Goal: Information Seeking & Learning: Learn about a topic

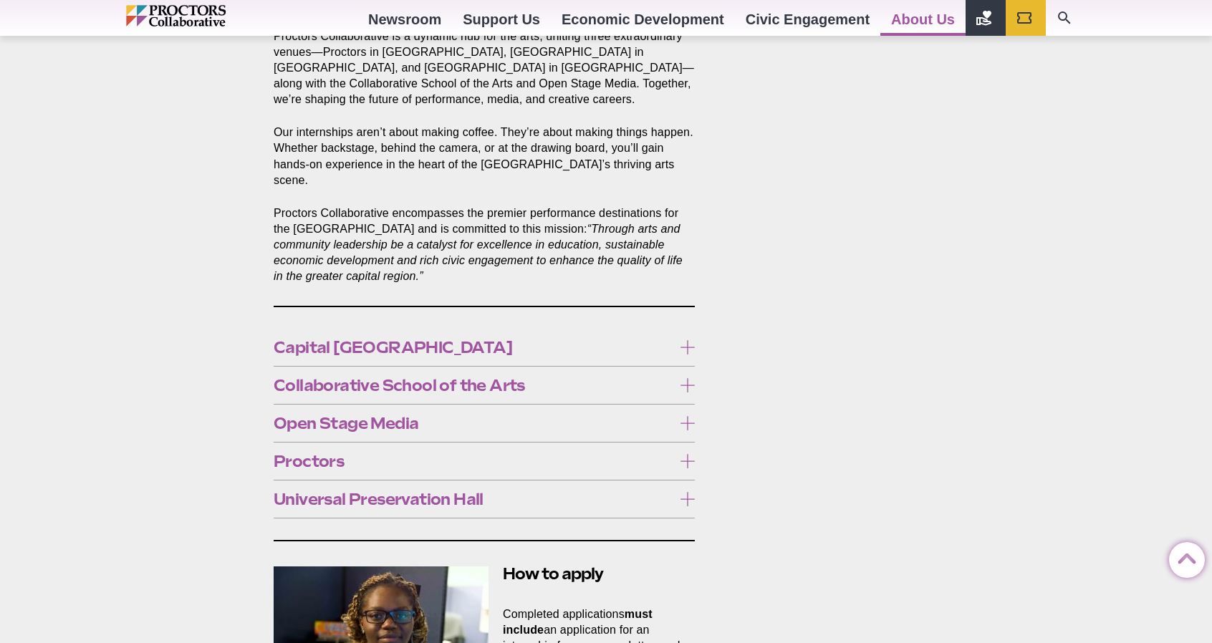
scroll to position [662, 0]
click at [546, 339] on span "Capital [GEOGRAPHIC_DATA]" at bounding box center [473, 347] width 399 height 16
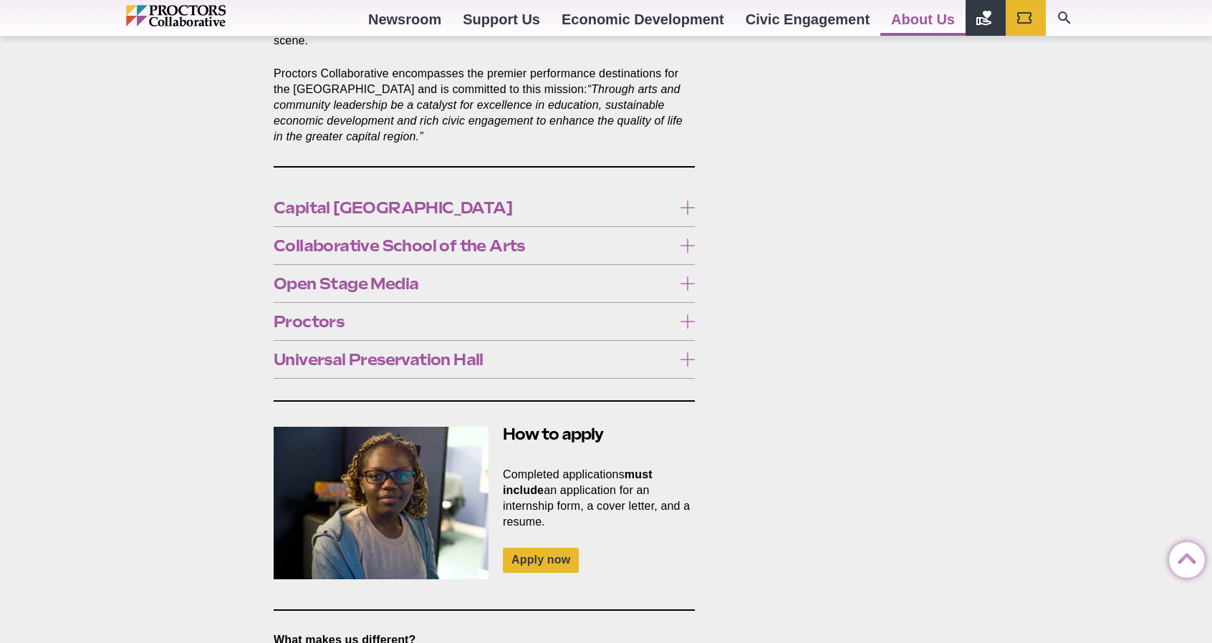
scroll to position [799, 0]
click at [517, 201] on span "Capital [GEOGRAPHIC_DATA]" at bounding box center [473, 209] width 399 height 16
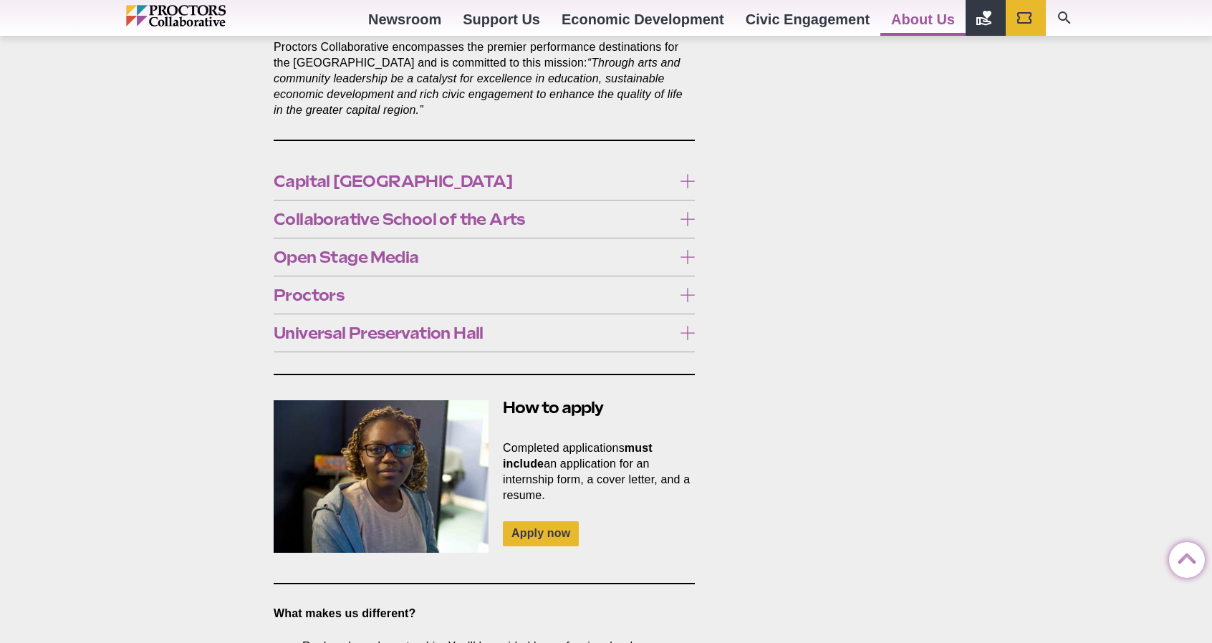
scroll to position [829, 0]
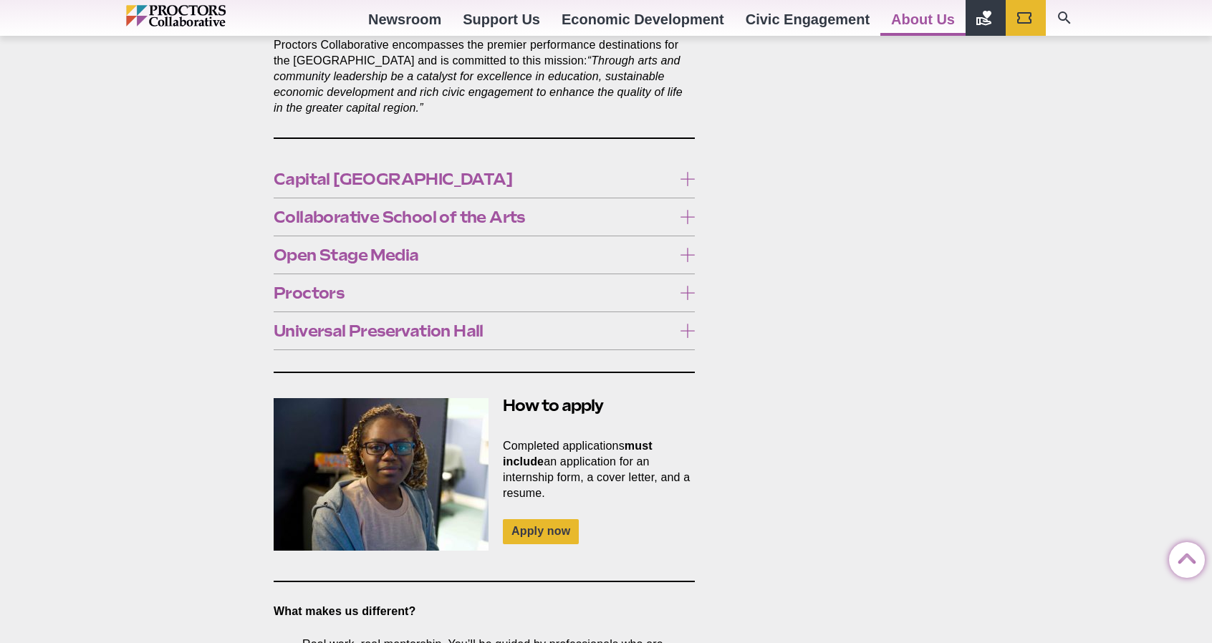
click at [491, 209] on span "Collaborative School of the Arts" at bounding box center [473, 217] width 399 height 16
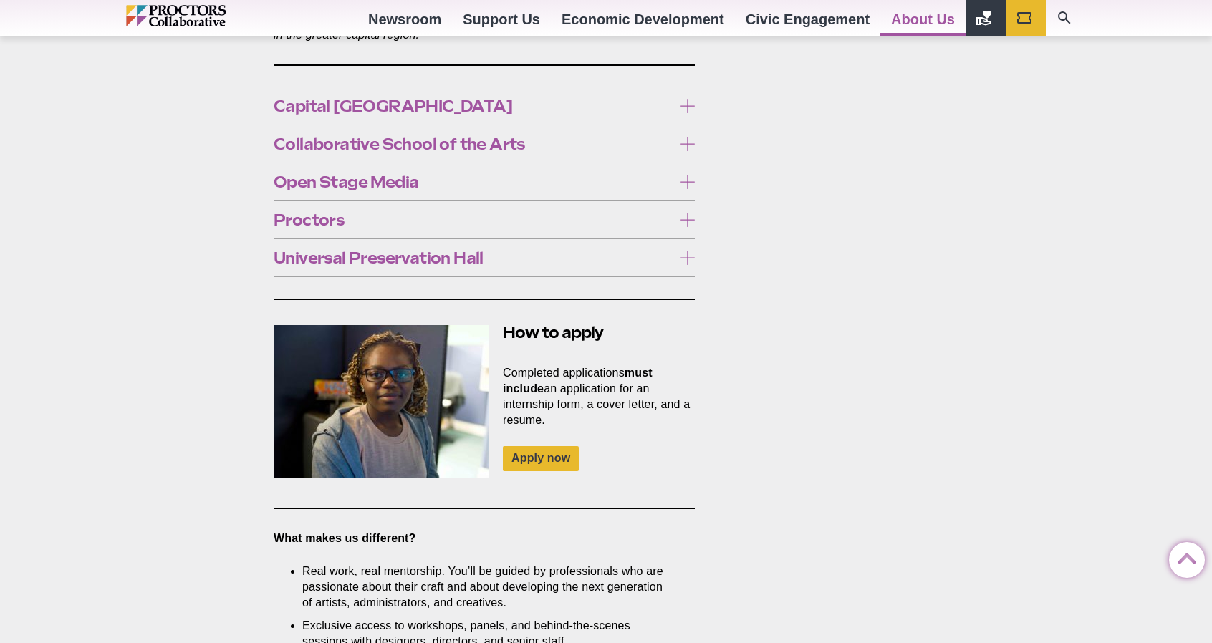
scroll to position [899, 0]
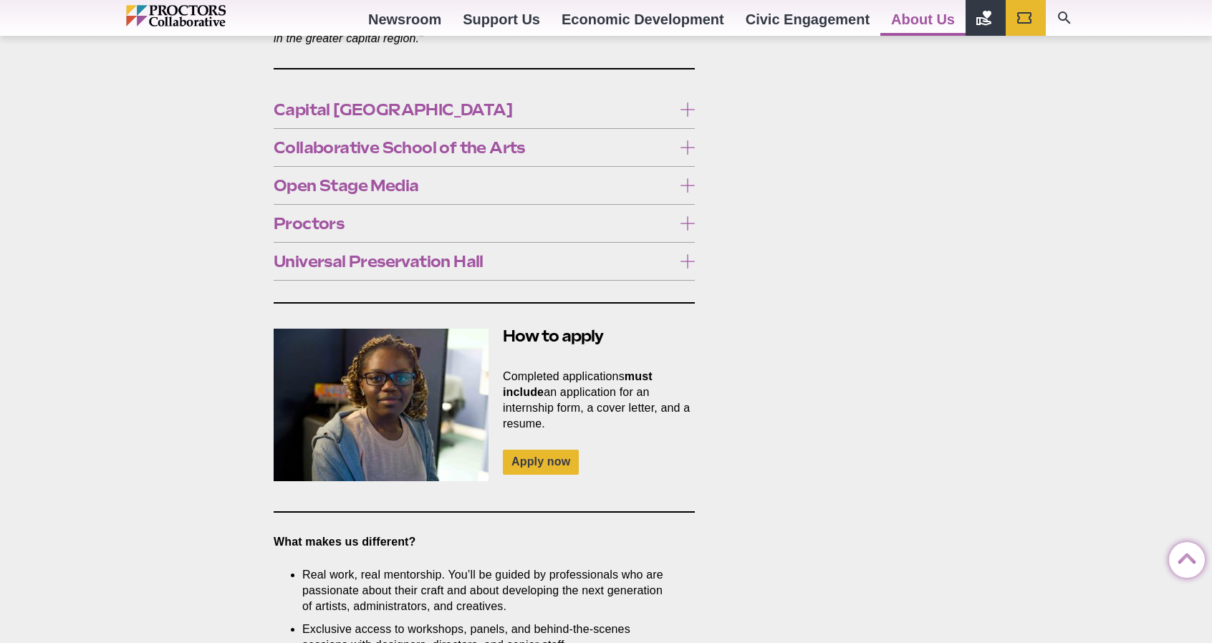
click at [591, 140] on span "Collaborative School of the Arts" at bounding box center [473, 148] width 399 height 16
click at [576, 178] on span "Open Stage Media" at bounding box center [473, 186] width 399 height 16
click at [478, 216] on span "Proctors" at bounding box center [473, 224] width 399 height 16
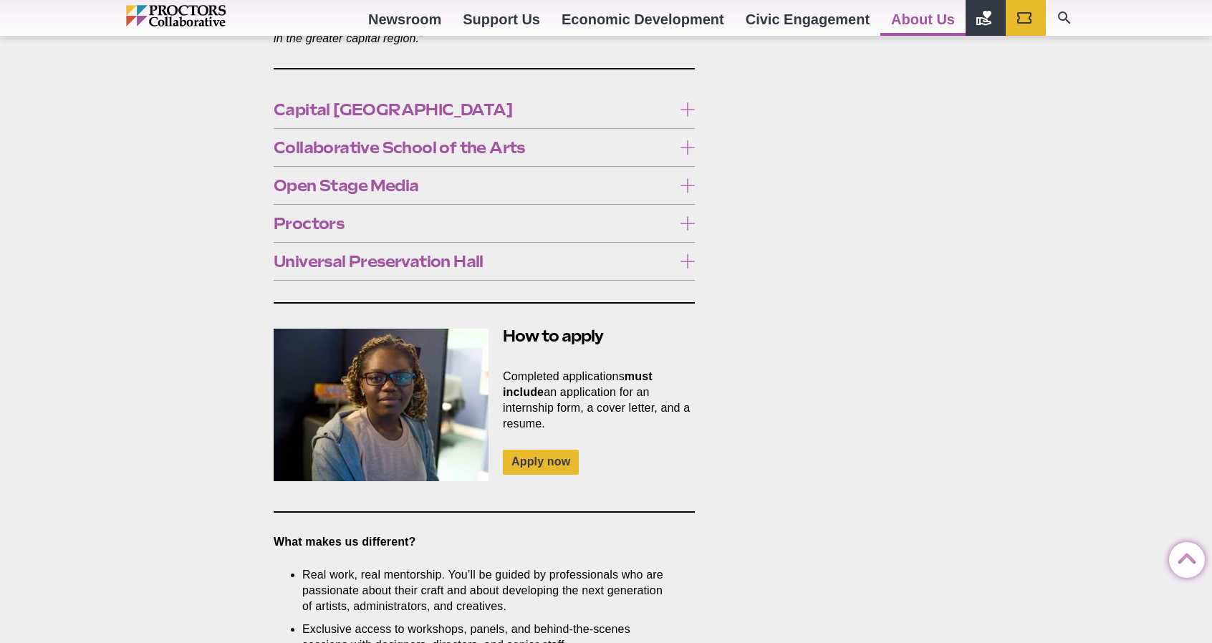
click at [419, 254] on span "Universal Preservation Hall" at bounding box center [473, 262] width 399 height 16
